Goal: Transaction & Acquisition: Purchase product/service

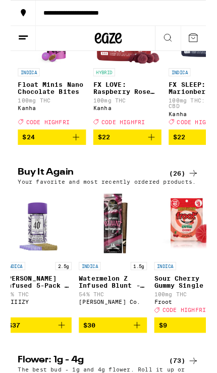
scroll to position [0, 103]
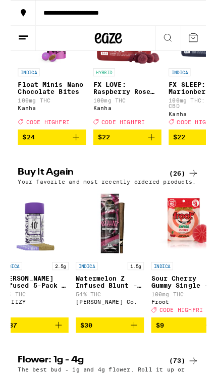
click at [137, 367] on icon "Add to bag" at bounding box center [137, 361] width 12 height 12
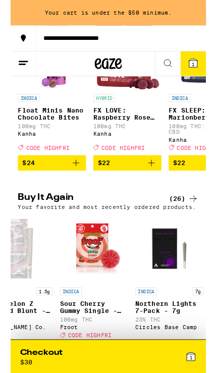
scroll to position [0, 192]
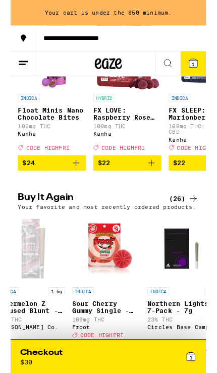
click at [106, 295] on img "Open page for Sour Cherry Gummy Single - 100mg from Froot" at bounding box center [106, 277] width 76 height 76
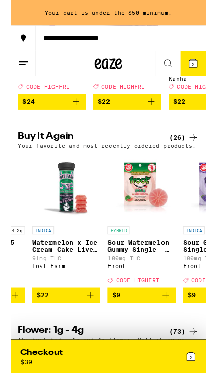
scroll to position [655, 0]
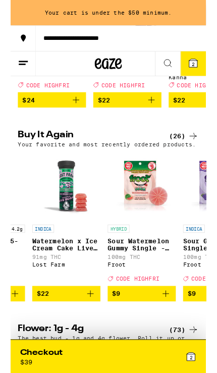
click at [174, 335] on button "$9" at bounding box center [146, 326] width 76 height 17
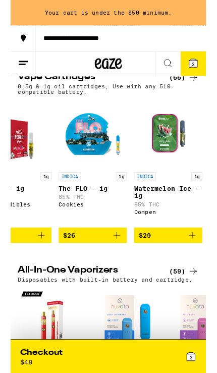
scroll to position [0, 1128]
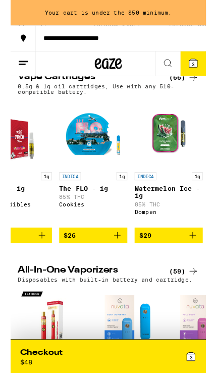
click at [119, 265] on icon "Add to bag" at bounding box center [118, 261] width 7 height 7
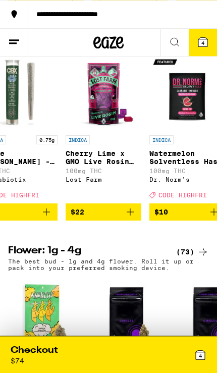
scroll to position [740, 0]
